Goal: Transaction & Acquisition: Purchase product/service

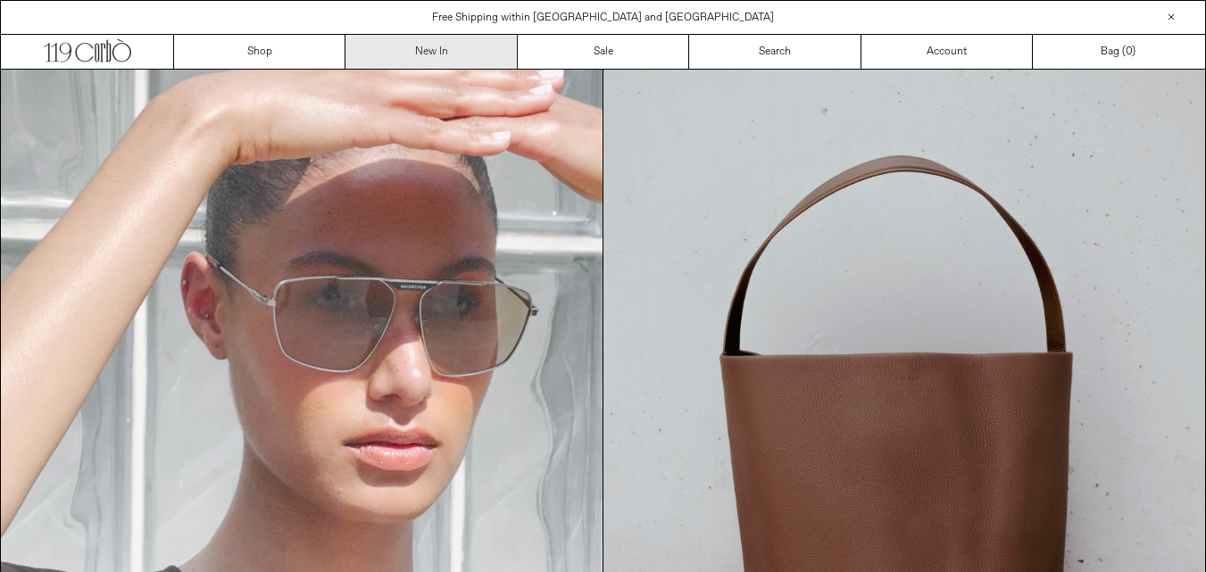
click at [419, 54] on link "New In" at bounding box center [431, 52] width 171 height 34
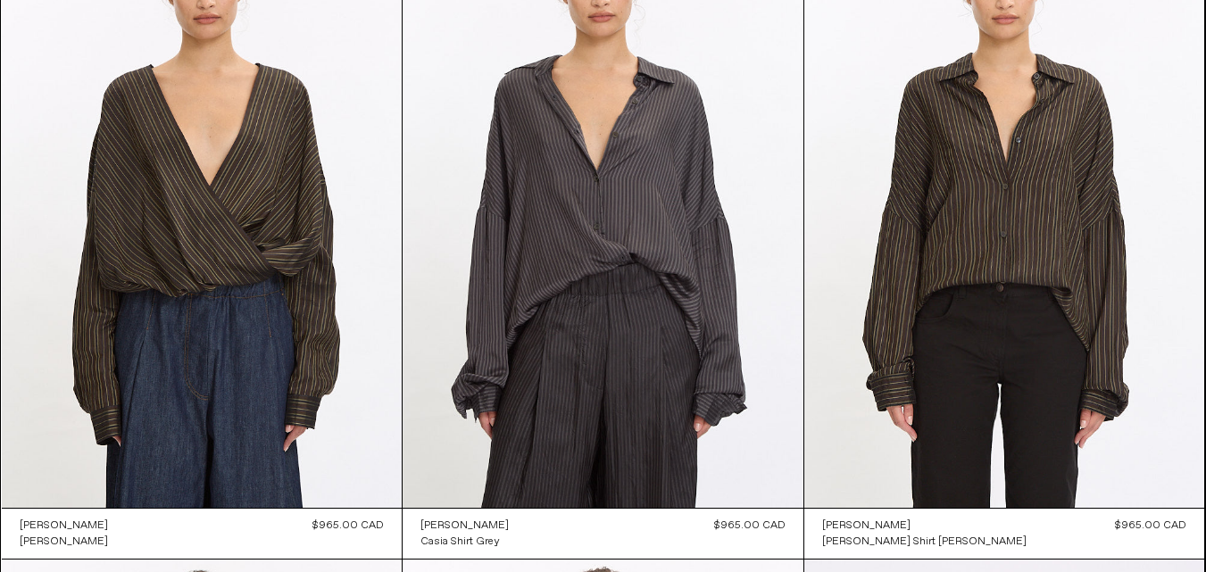
scroll to position [3539, 0]
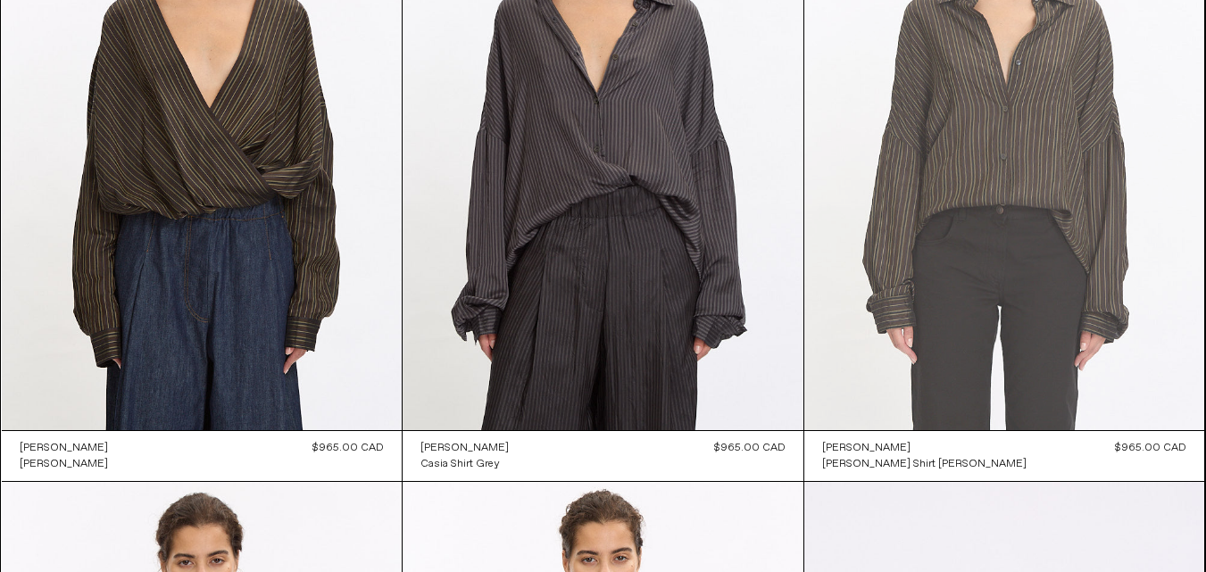
click at [935, 254] on at bounding box center [1005, 129] width 401 height 601
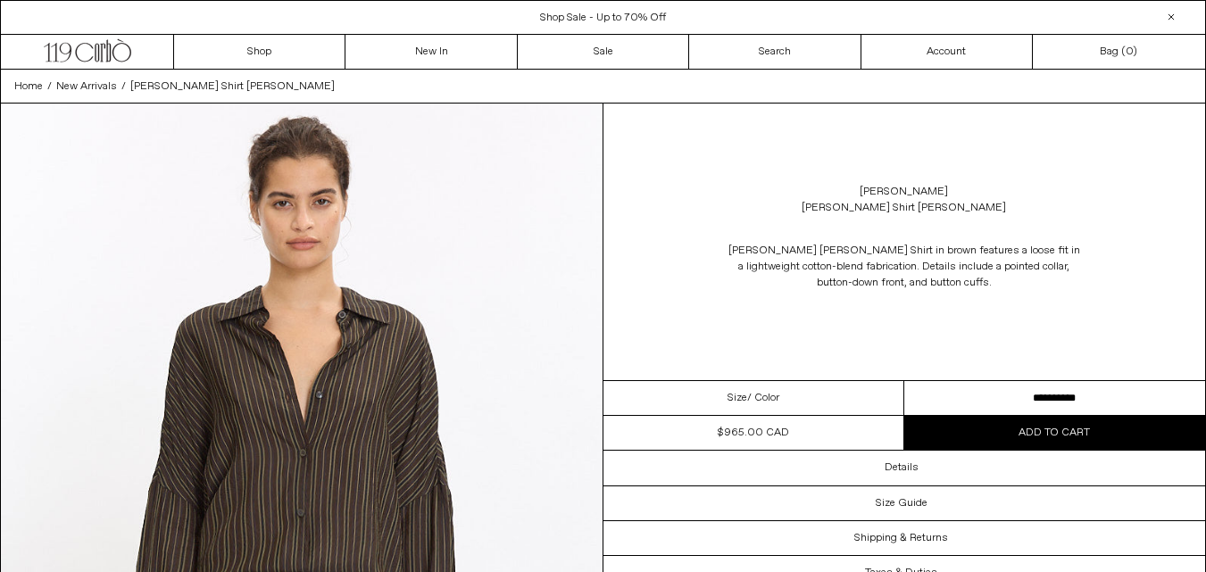
click at [1018, 436] on button "Add to cart" at bounding box center [1055, 433] width 301 height 34
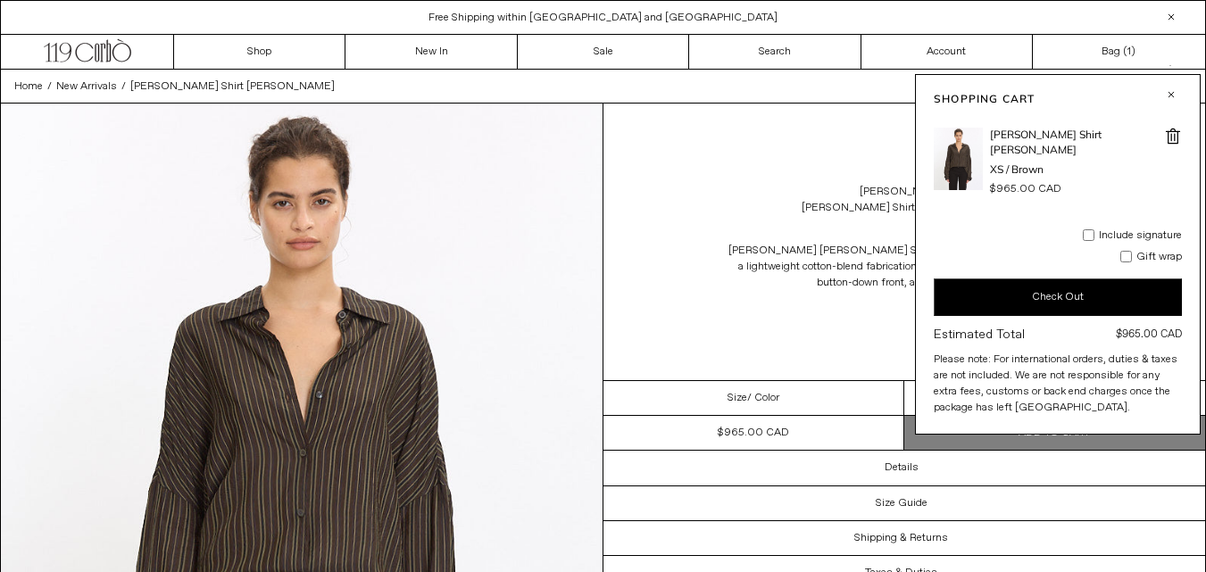
click at [1168, 93] on button "button" at bounding box center [1171, 94] width 21 height 21
